Goal: Browse casually: Explore the website without a specific task or goal

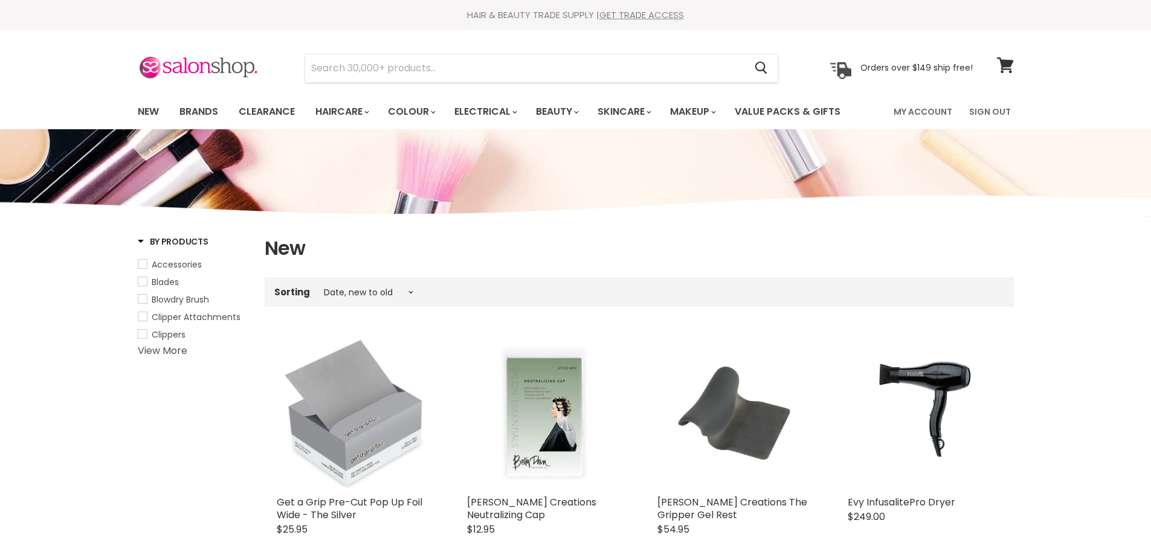
select select "created-descending"
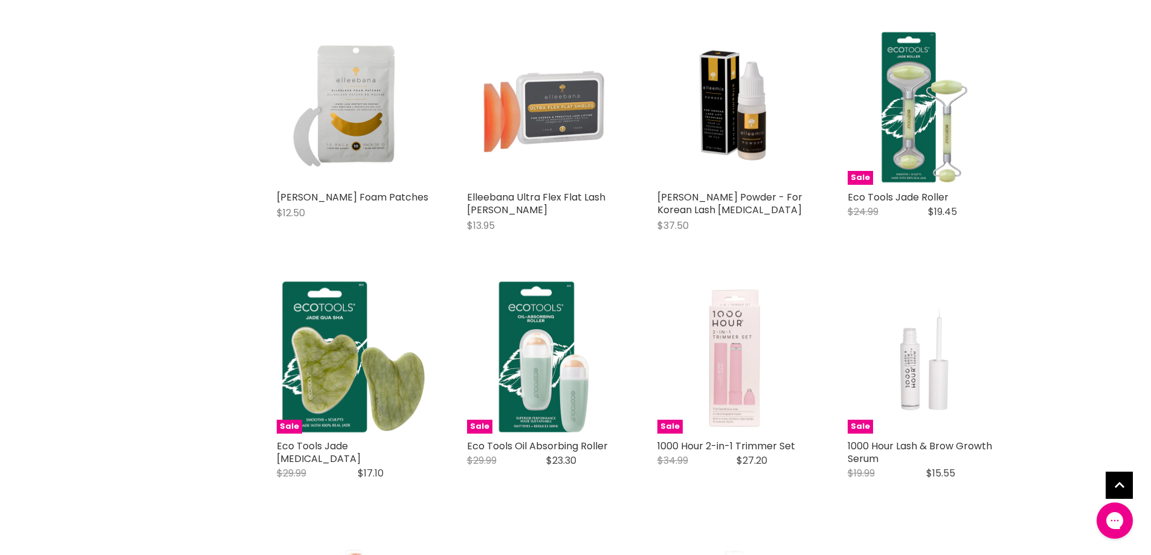
scroll to position [1088, 0]
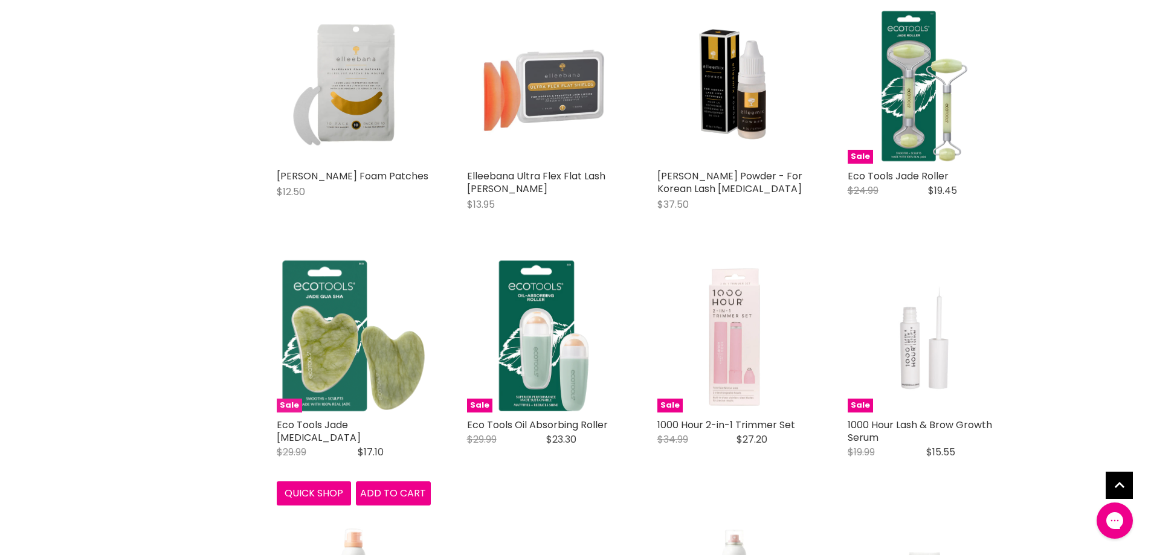
click at [331, 351] on img "Main content" at bounding box center [354, 336] width 154 height 154
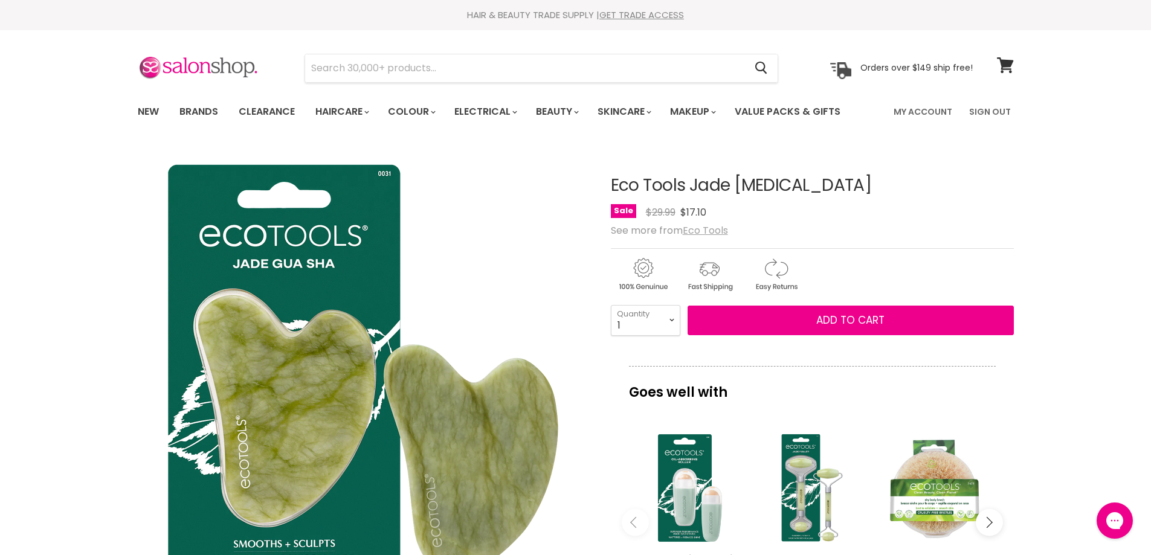
click at [716, 229] on u "Eco Tools" at bounding box center [705, 231] width 45 height 14
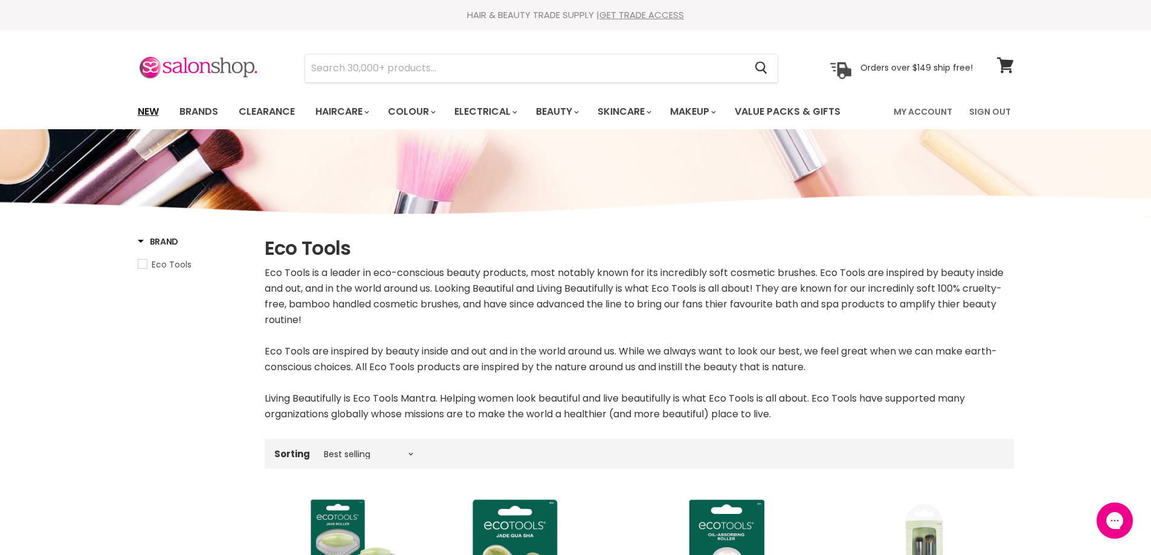
click at [142, 111] on link "New" at bounding box center [148, 111] width 39 height 25
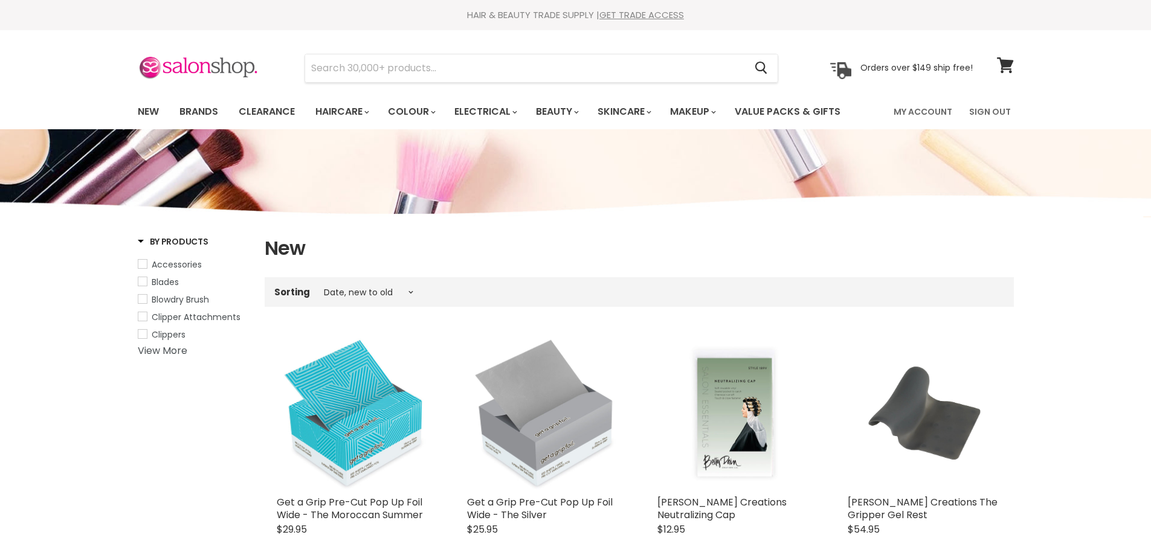
select select "created-descending"
